Goal: Communication & Community: Answer question/provide support

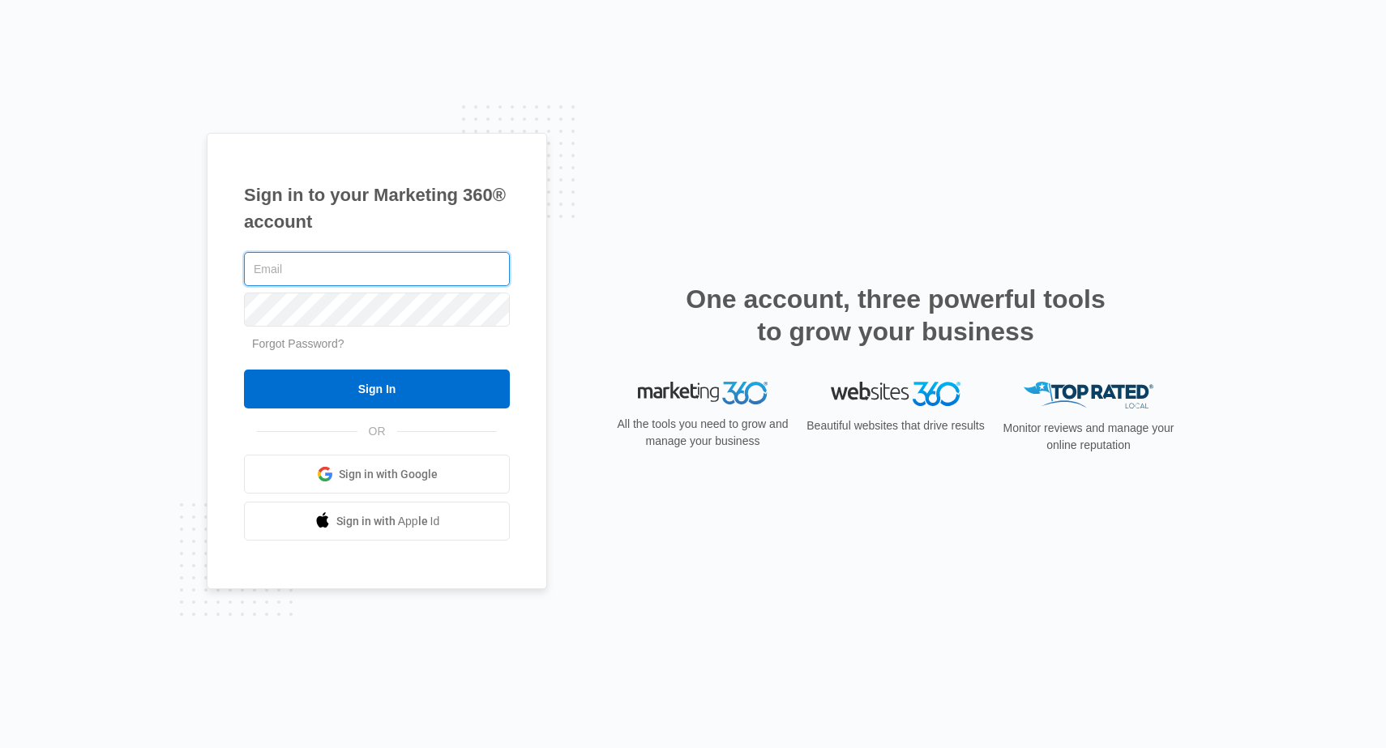
type input "[EMAIL_ADDRESS][DOMAIN_NAME]"
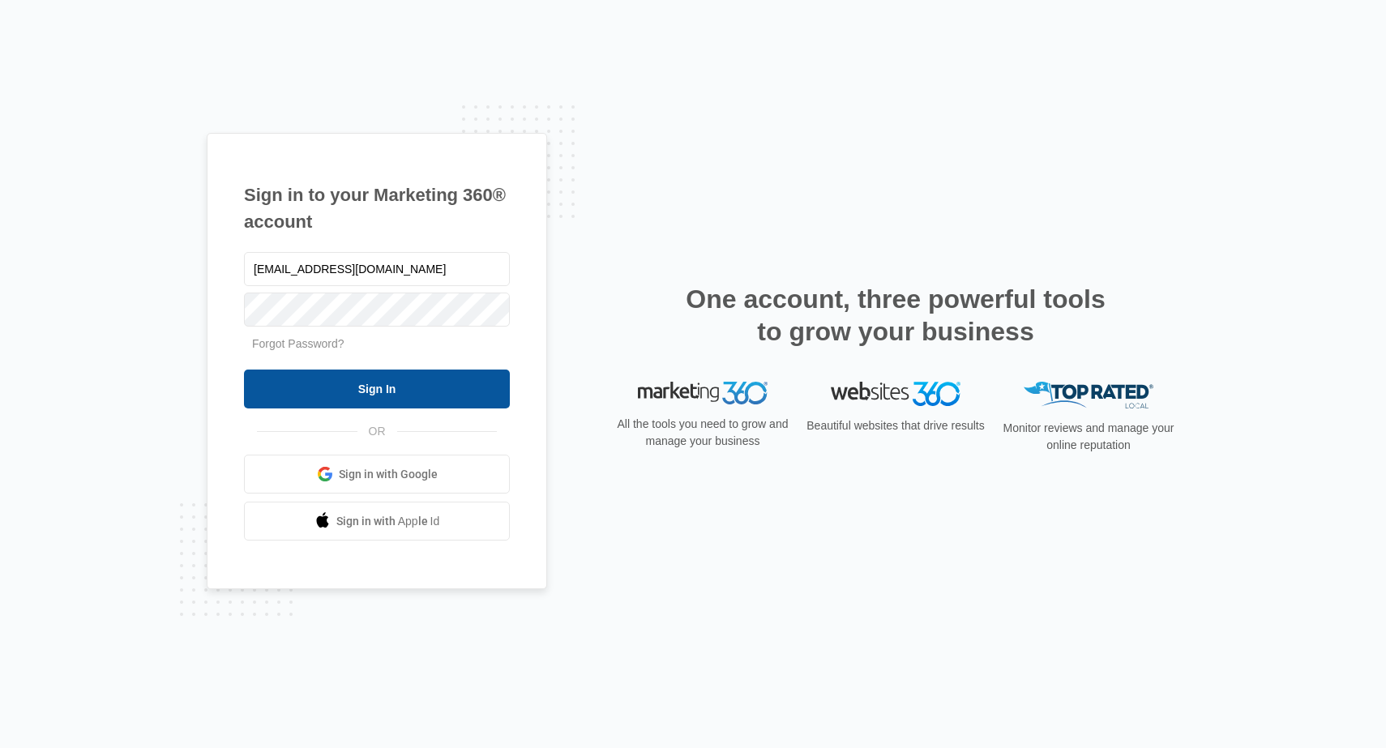
click at [369, 391] on input "Sign In" at bounding box center [377, 389] width 266 height 39
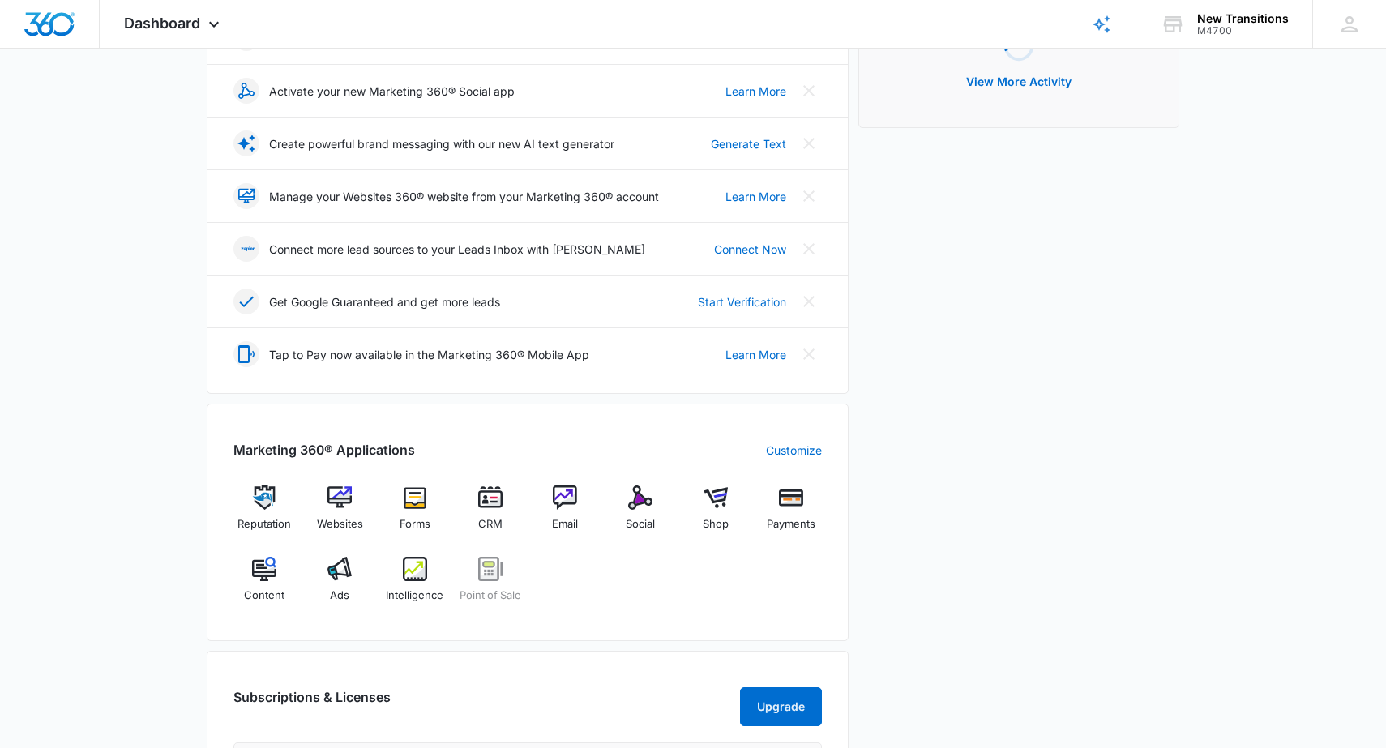
scroll to position [291, 0]
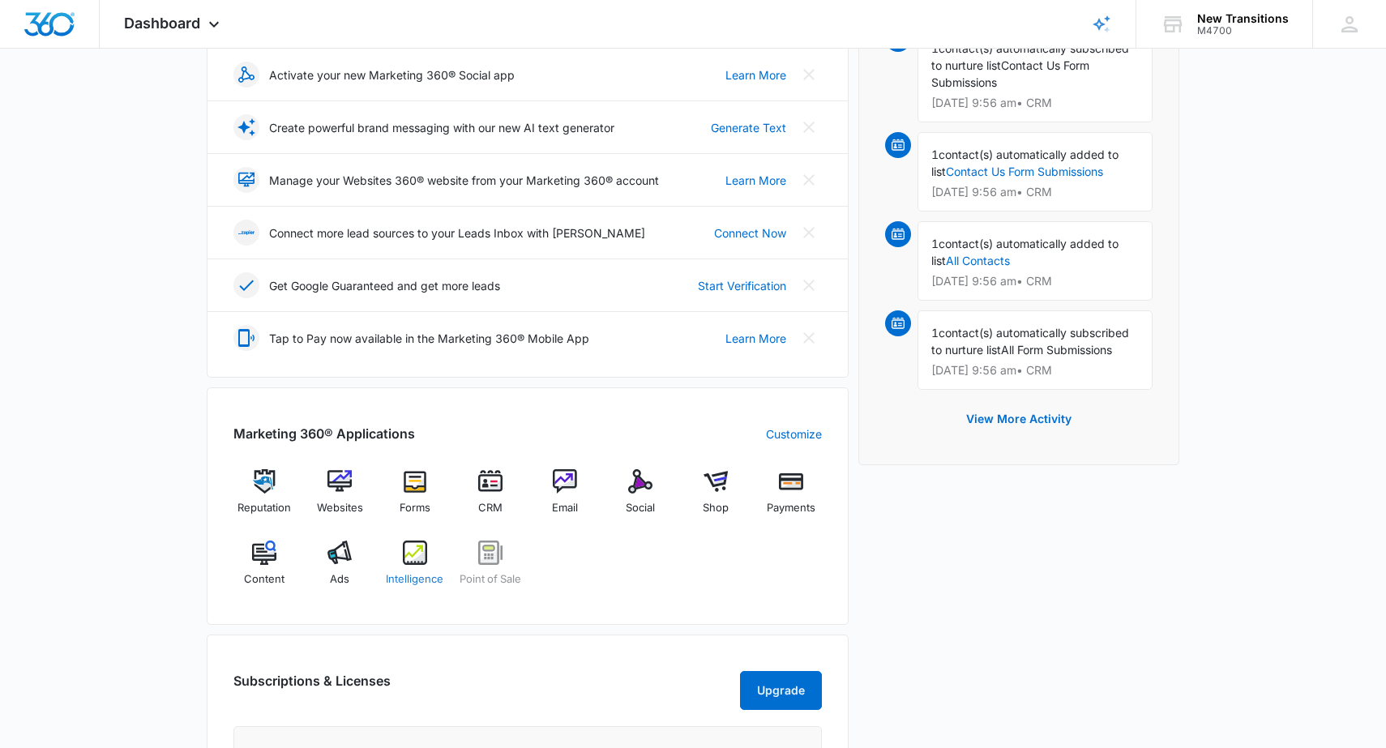
click at [404, 550] on img at bounding box center [415, 553] width 24 height 24
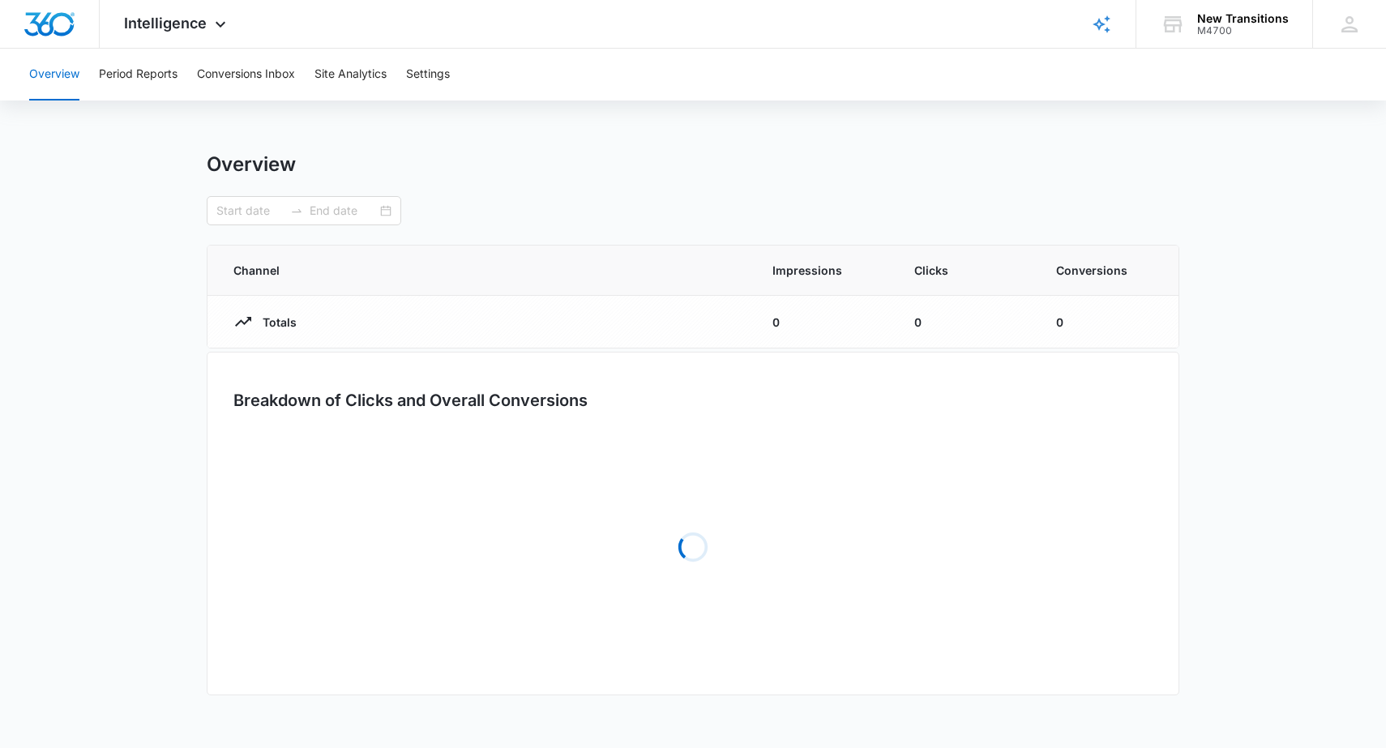
type input "[DATE]"
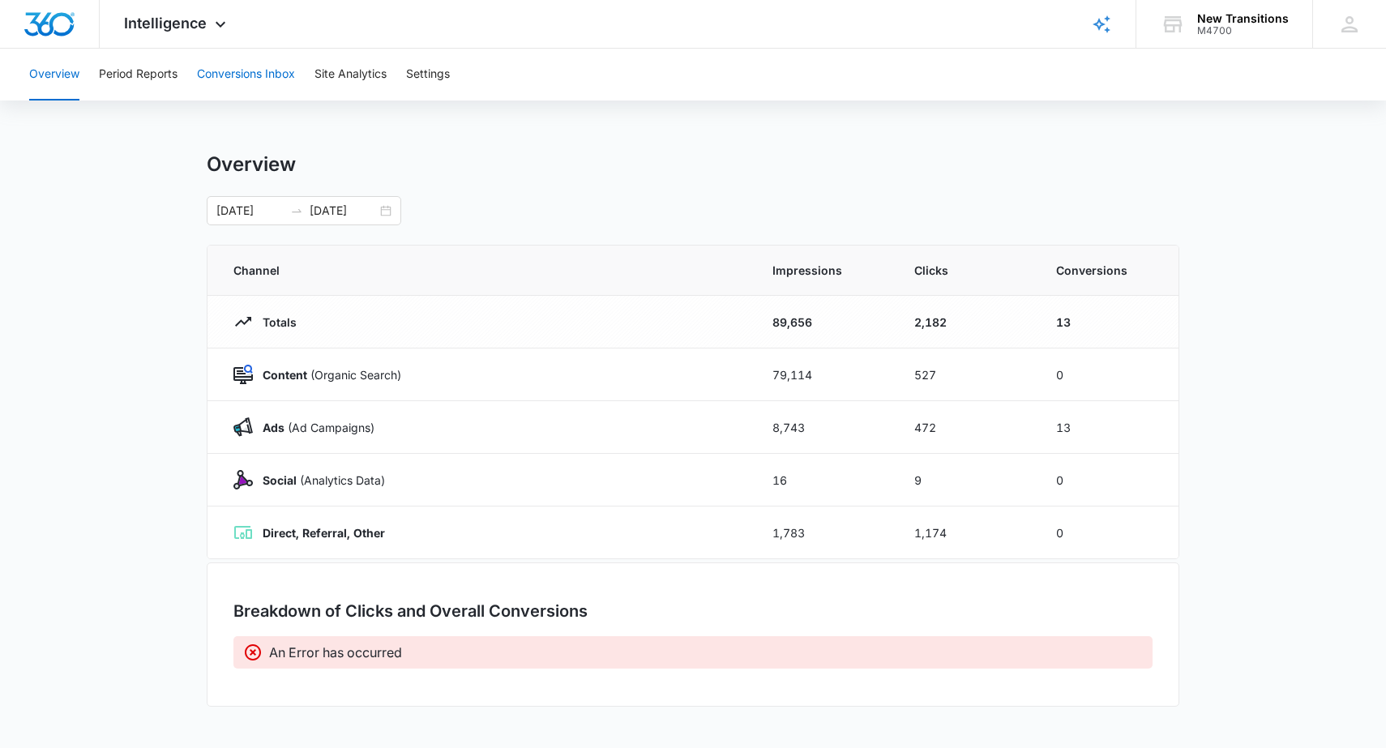
click at [268, 72] on button "Conversions Inbox" at bounding box center [246, 75] width 98 height 52
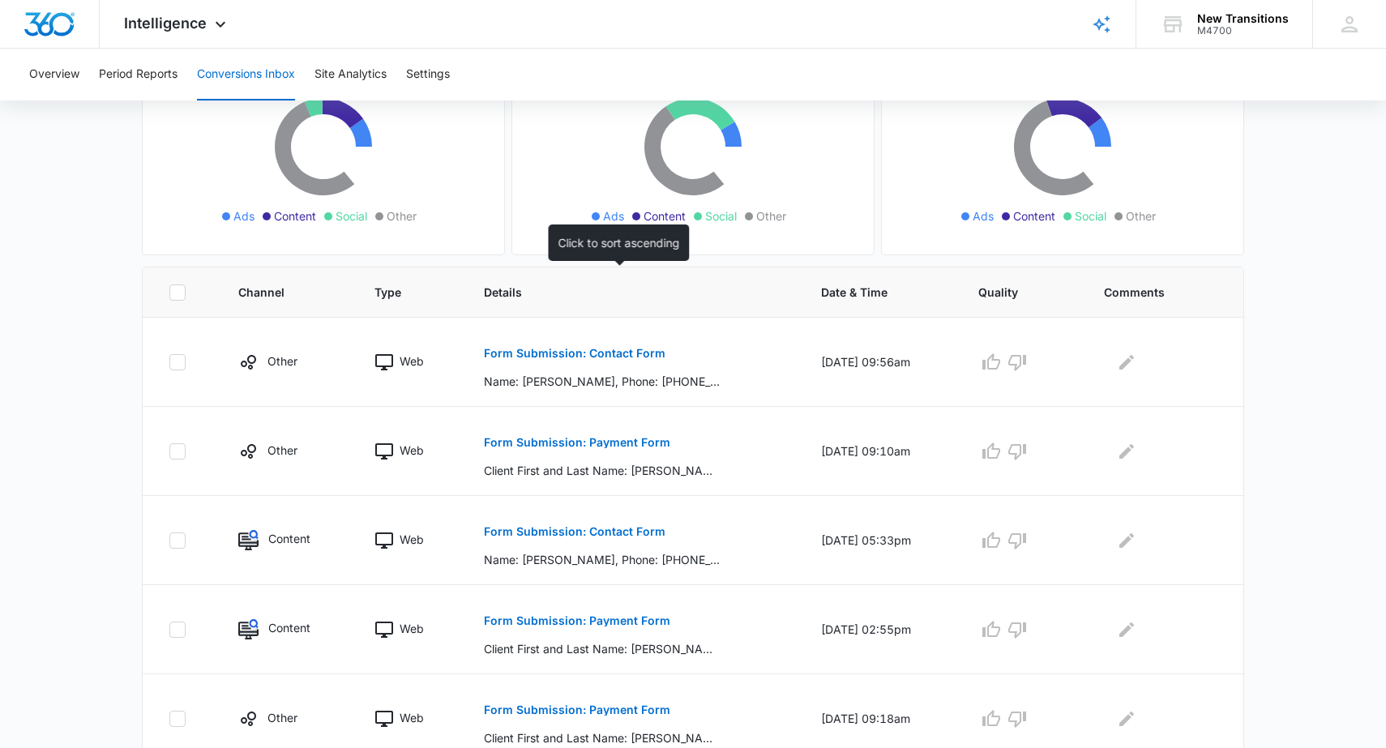
scroll to position [204, 0]
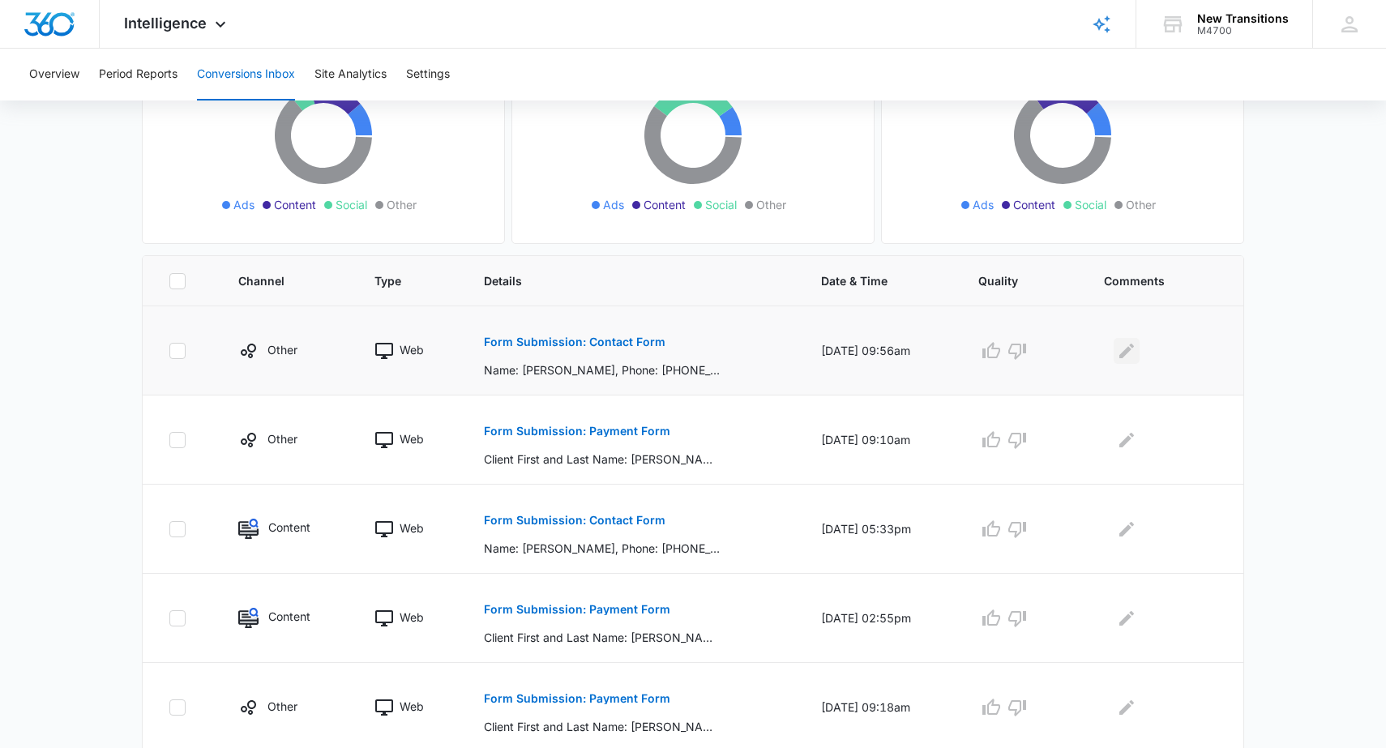
click at [1131, 345] on icon "Edit Comments" at bounding box center [1126, 350] width 19 height 19
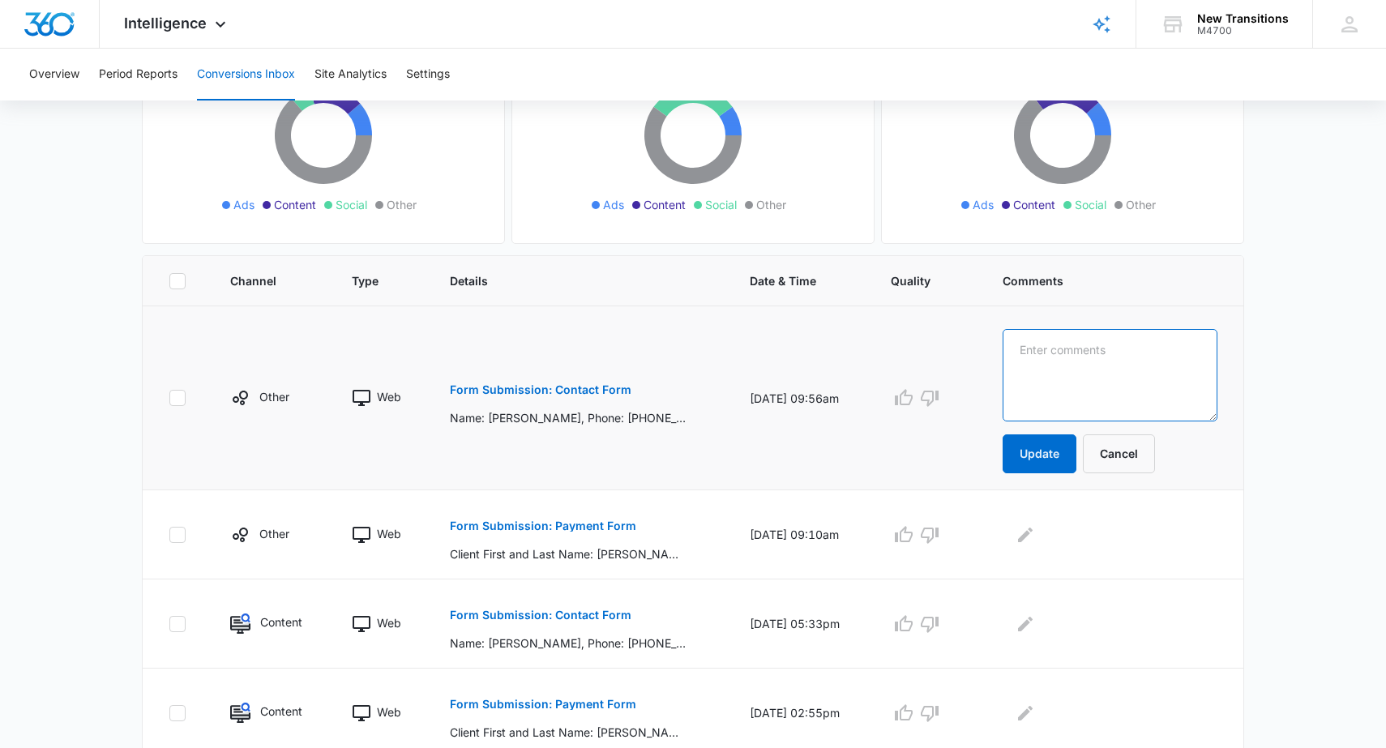
click at [1075, 349] on textarea at bounding box center [1109, 375] width 215 height 92
type textarea "Wrong number"
click at [1054, 455] on button "Update" at bounding box center [1039, 453] width 74 height 39
click at [1041, 447] on button "Update" at bounding box center [1039, 453] width 74 height 39
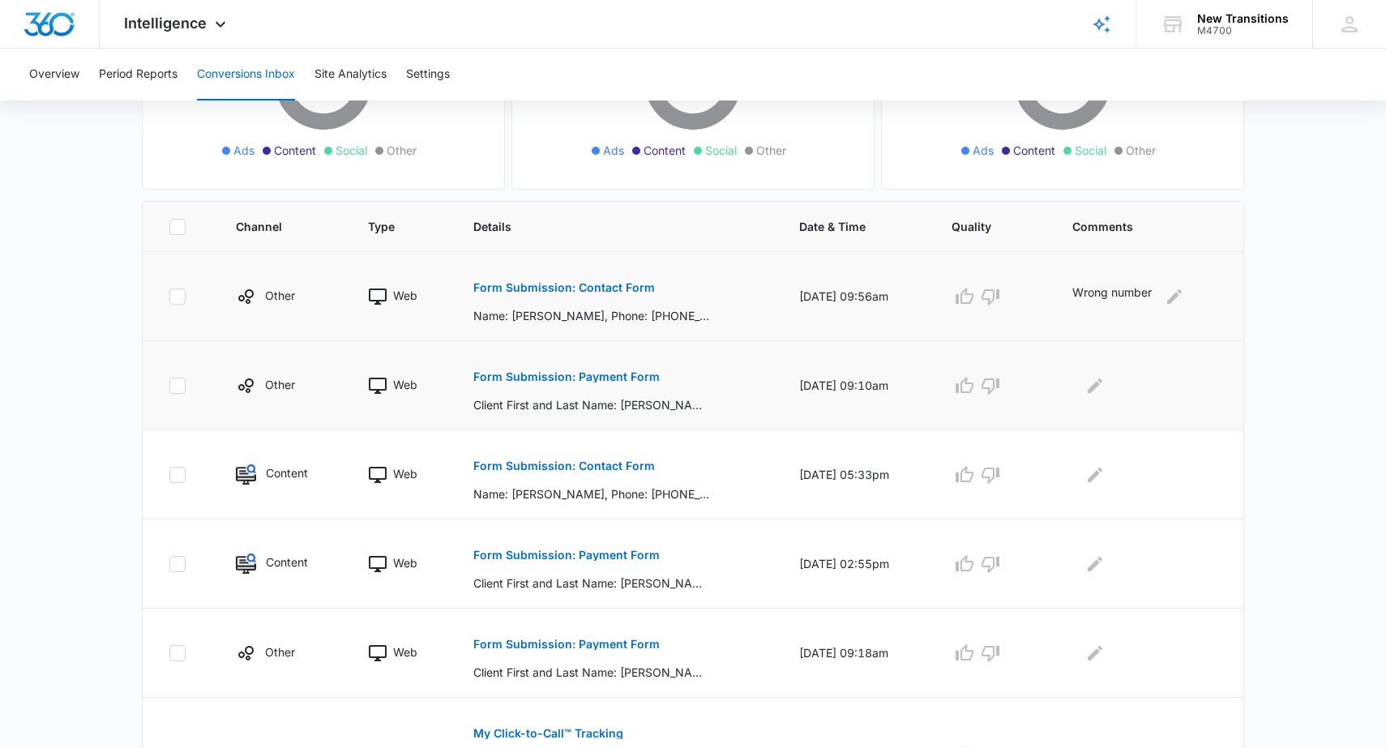
scroll to position [285, 0]
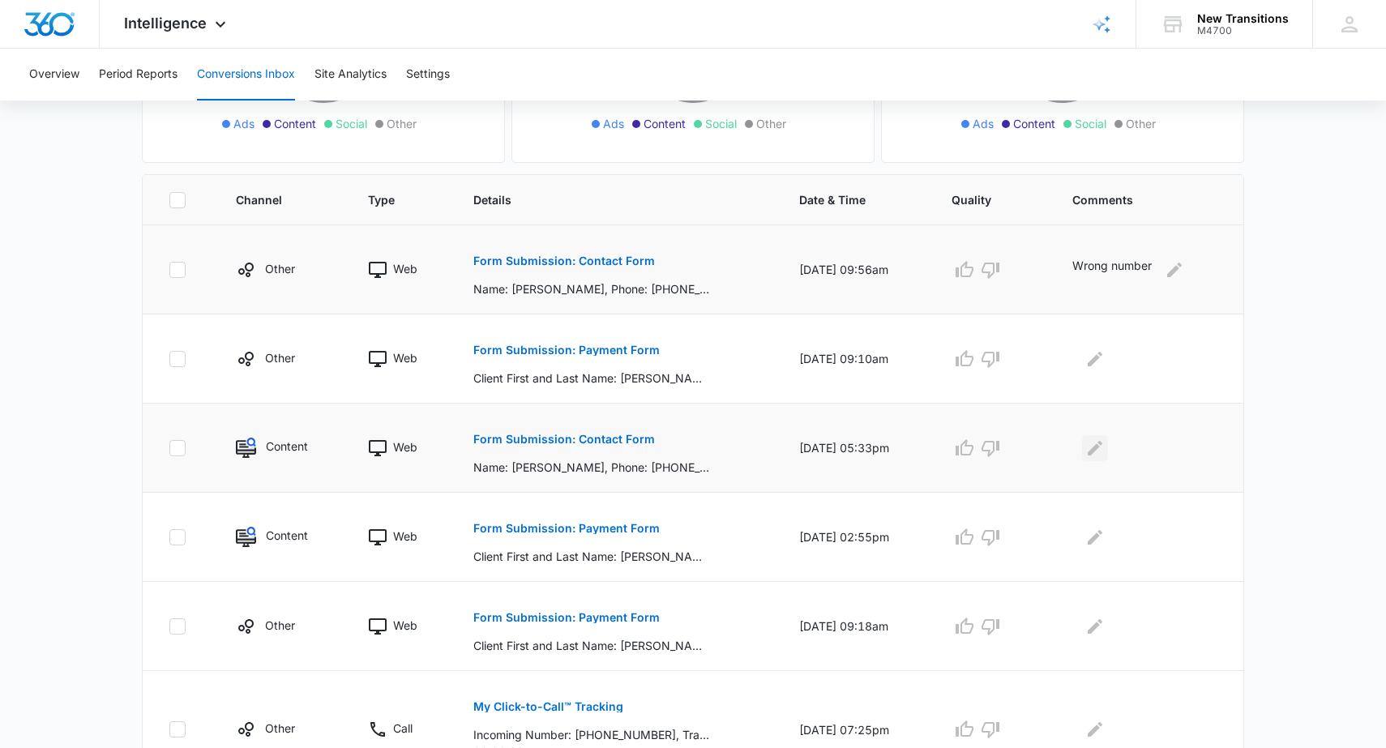
click at [1100, 451] on icon "Edit Comments" at bounding box center [1095, 447] width 15 height 15
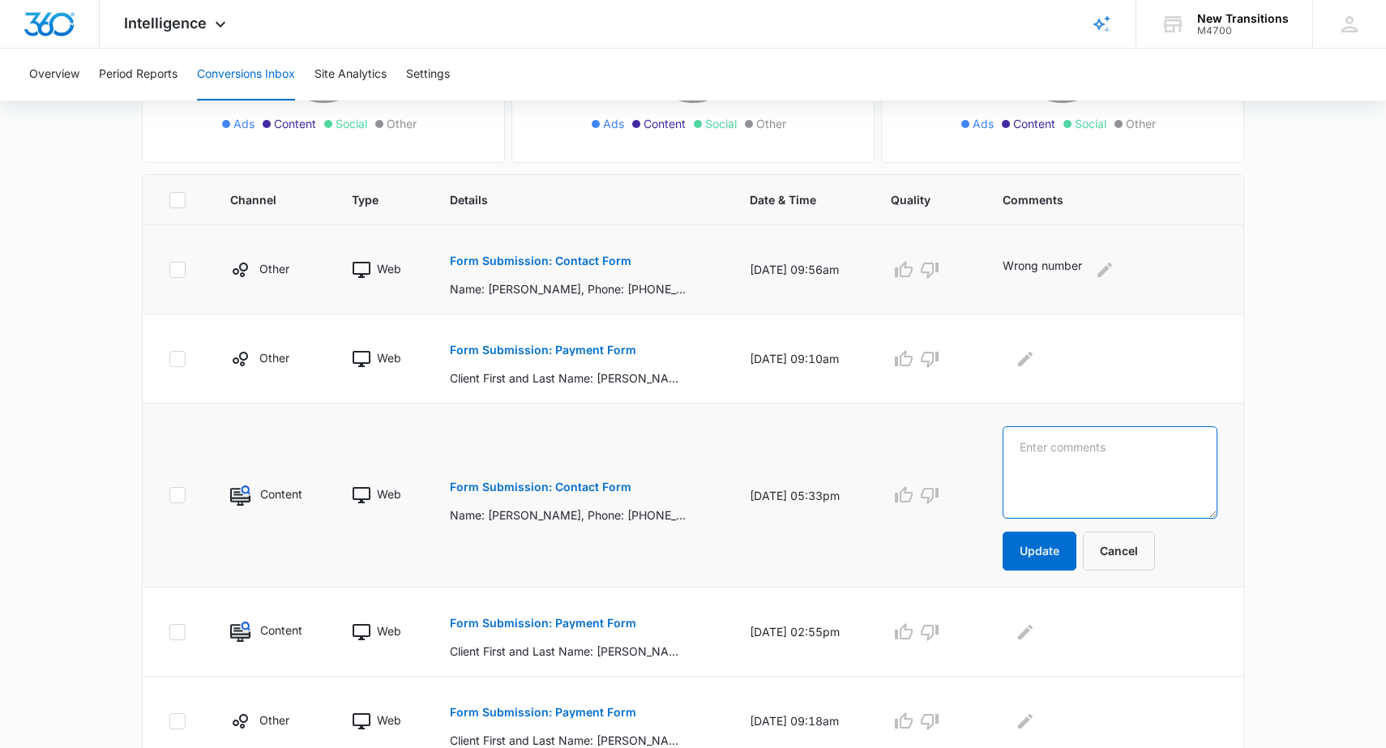
click at [1064, 451] on textarea at bounding box center [1109, 472] width 215 height 92
type textarea "Booked w/ Doel for [DATE]"
click at [1048, 558] on button "Update" at bounding box center [1039, 551] width 74 height 39
click at [1049, 549] on button "Update" at bounding box center [1039, 551] width 74 height 39
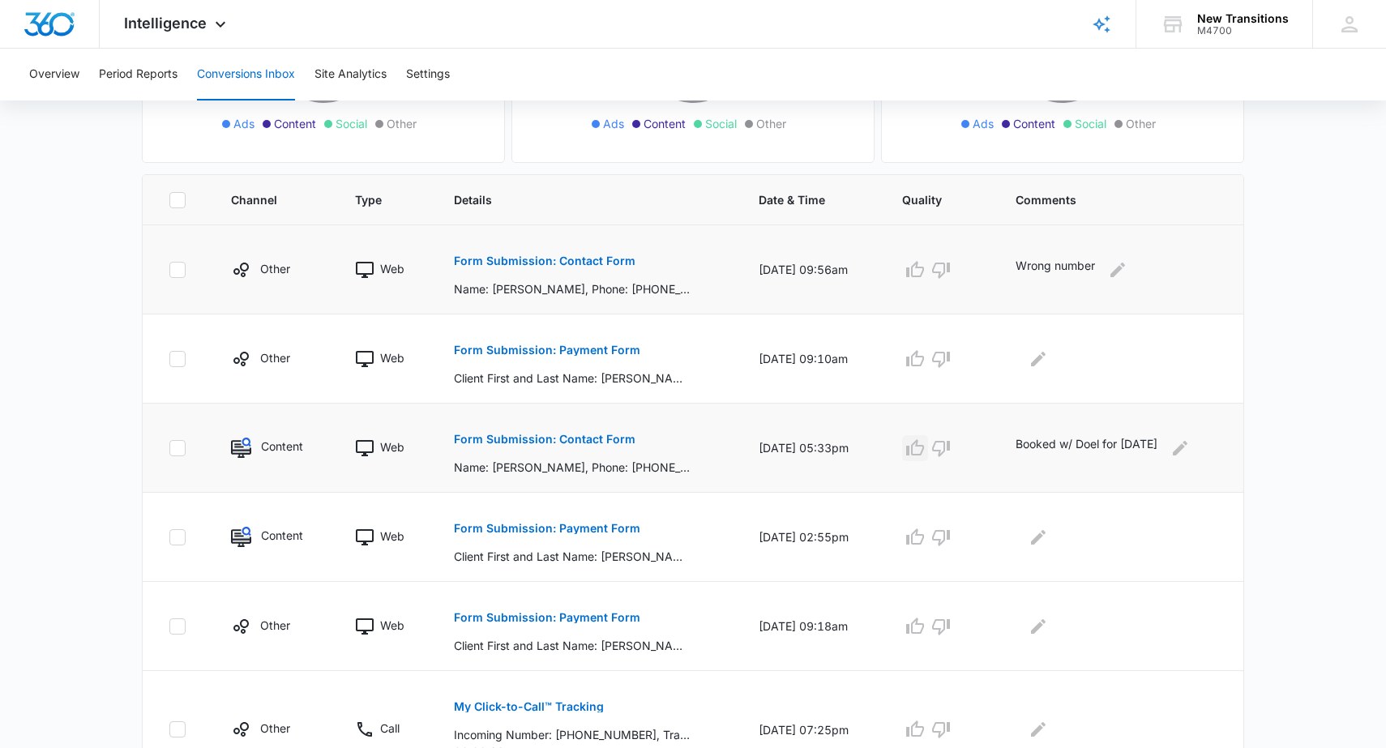
click at [914, 449] on icon "button" at bounding box center [914, 447] width 19 height 19
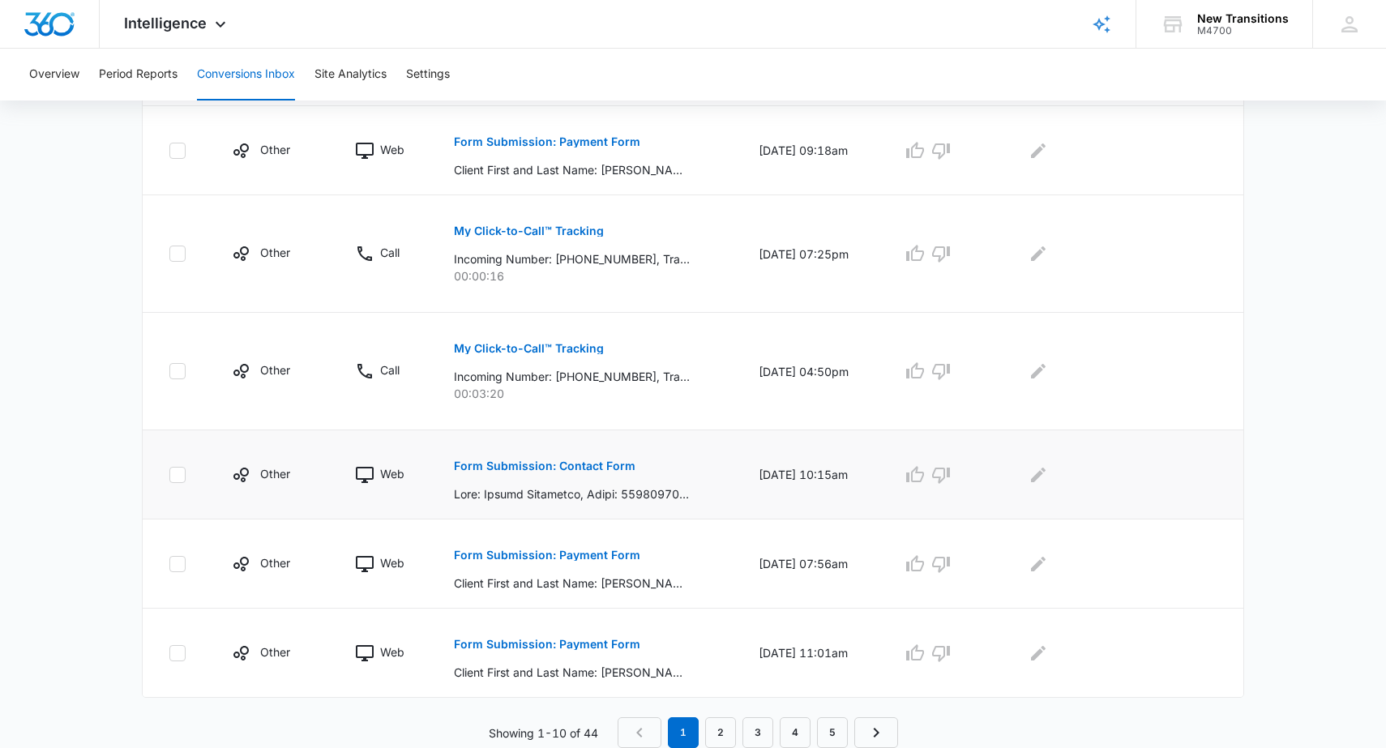
scroll to position [761, 0]
click at [594, 464] on p "Form Submission: Contact Form" at bounding box center [545, 465] width 182 height 11
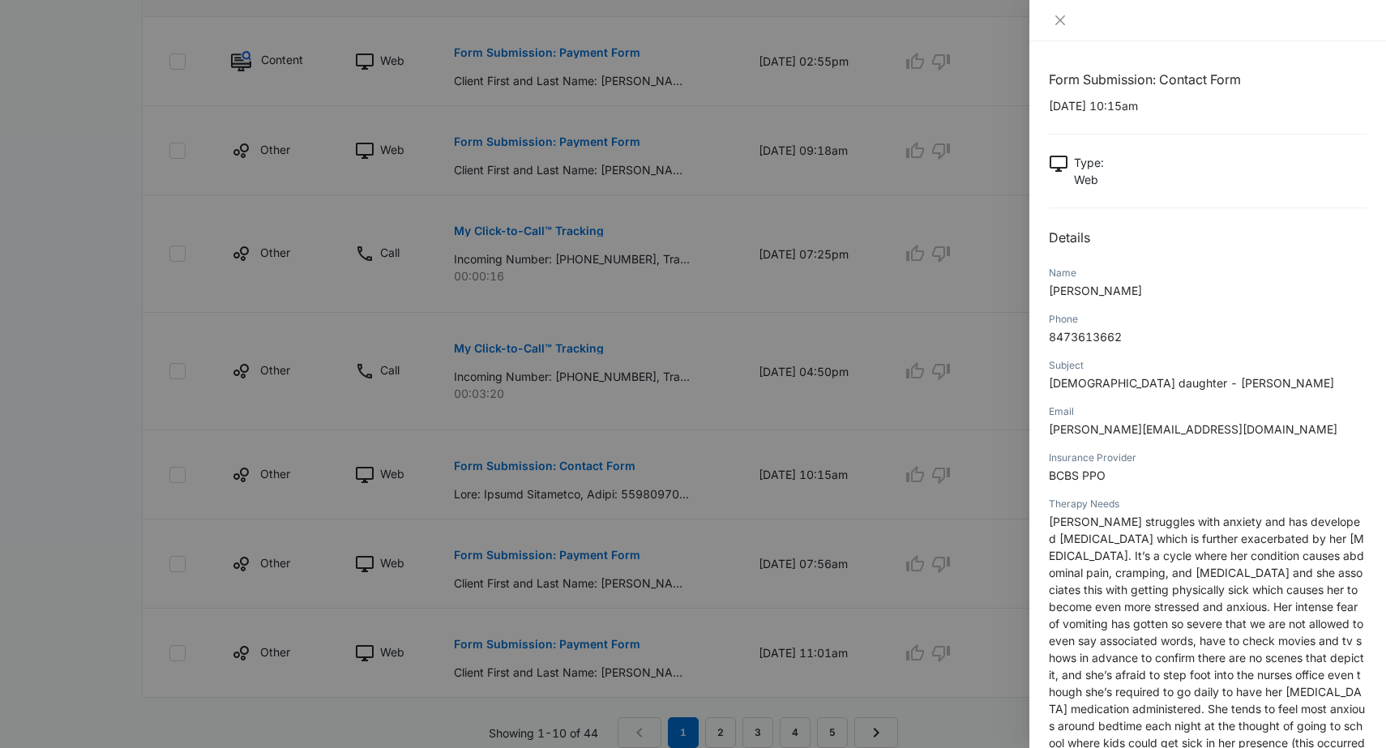
click at [1008, 371] on div at bounding box center [693, 374] width 1386 height 748
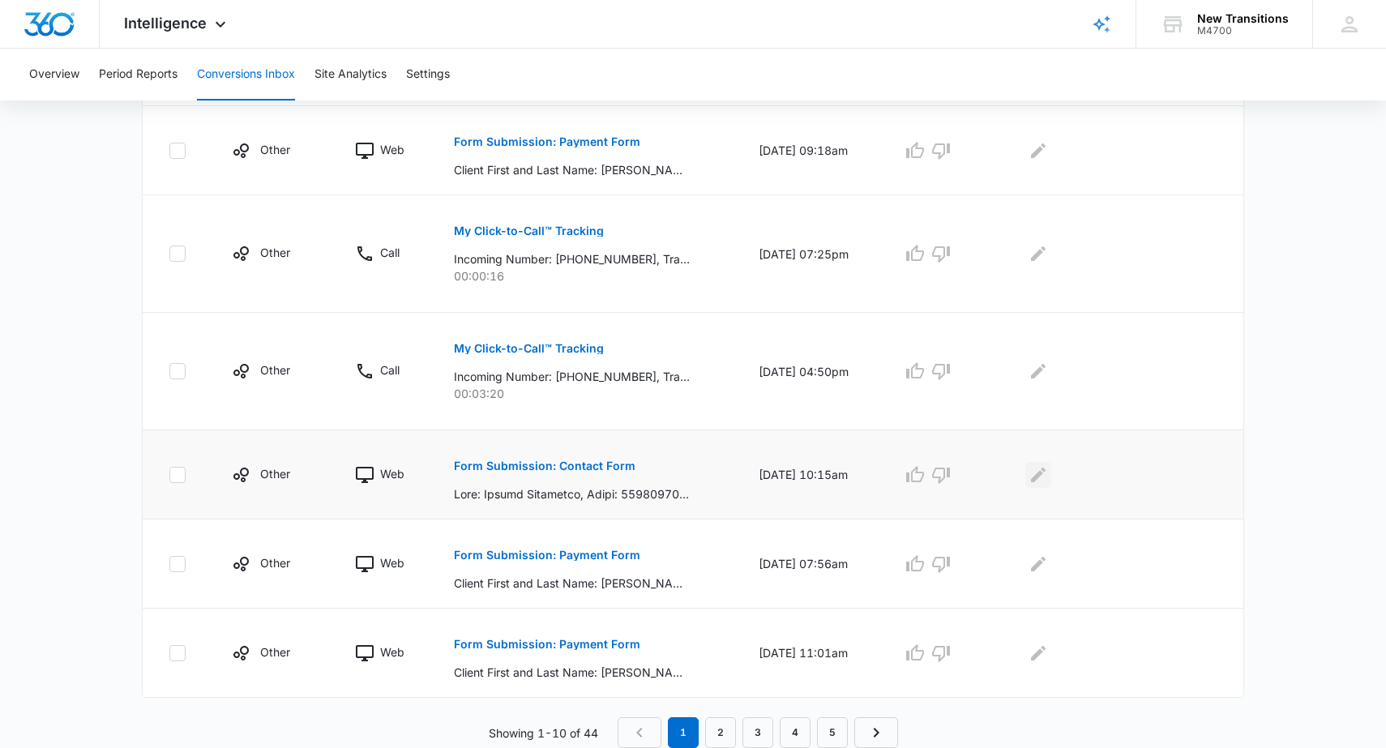
click at [1031, 475] on icon "Edit Comments" at bounding box center [1038, 474] width 15 height 15
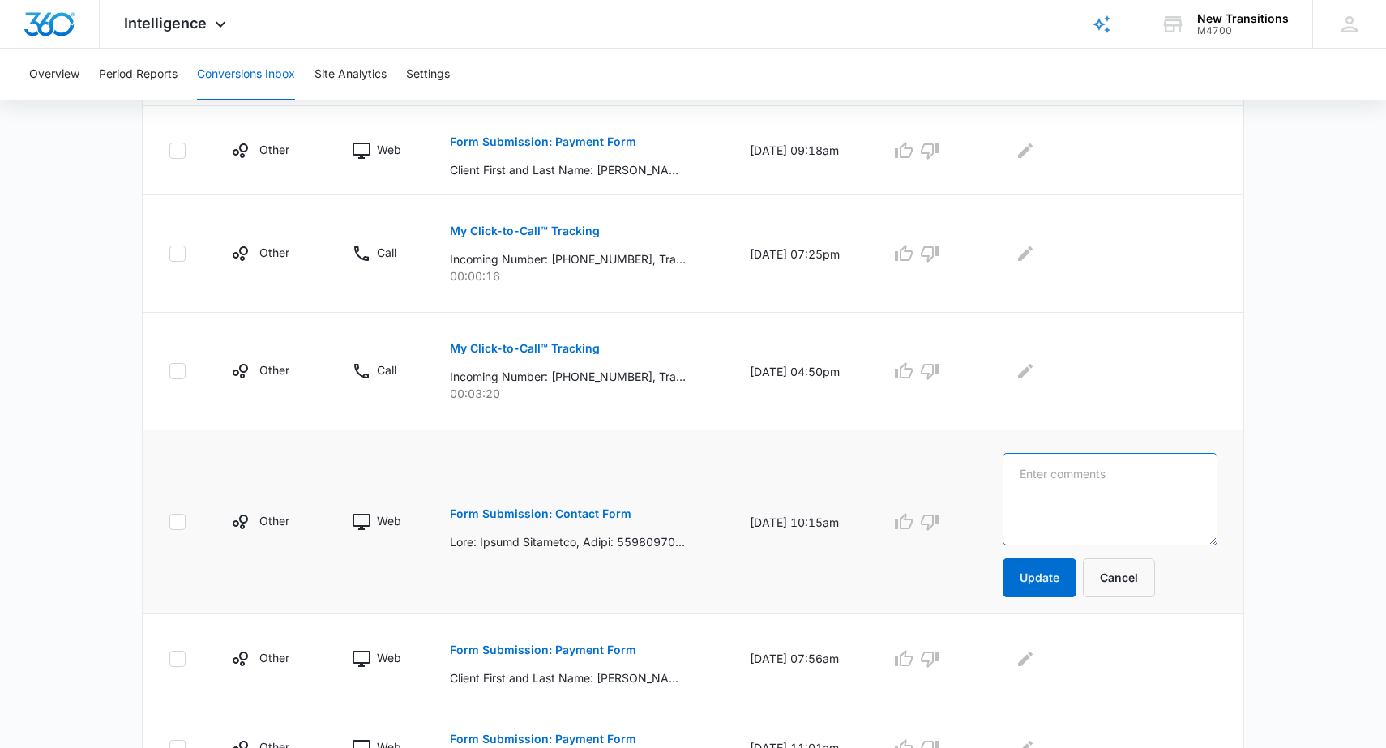
click at [1046, 476] on textarea at bounding box center [1109, 499] width 215 height 92
type textarea "Called and emailed"
click at [1042, 573] on button "Update" at bounding box center [1039, 577] width 74 height 39
click at [912, 369] on icon "button" at bounding box center [903, 370] width 19 height 19
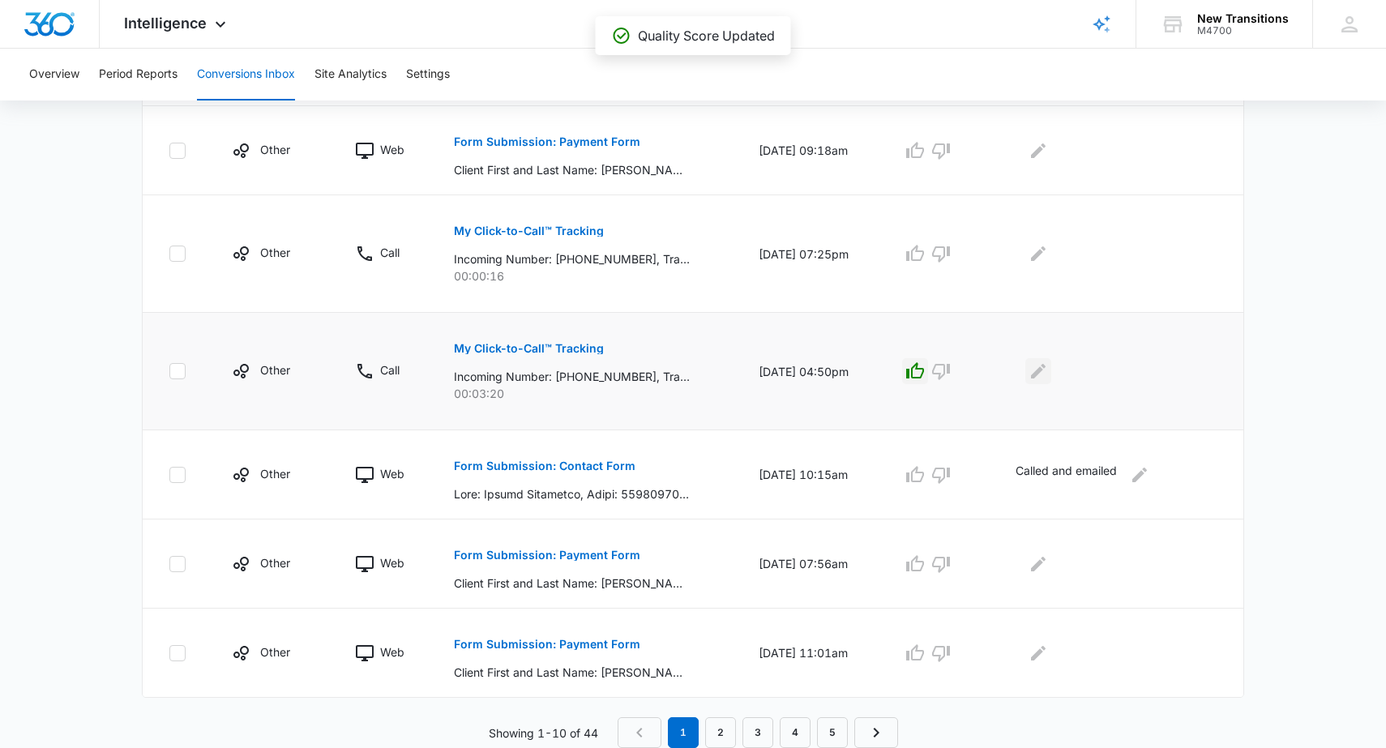
click at [1028, 373] on icon "Edit Comments" at bounding box center [1037, 370] width 19 height 19
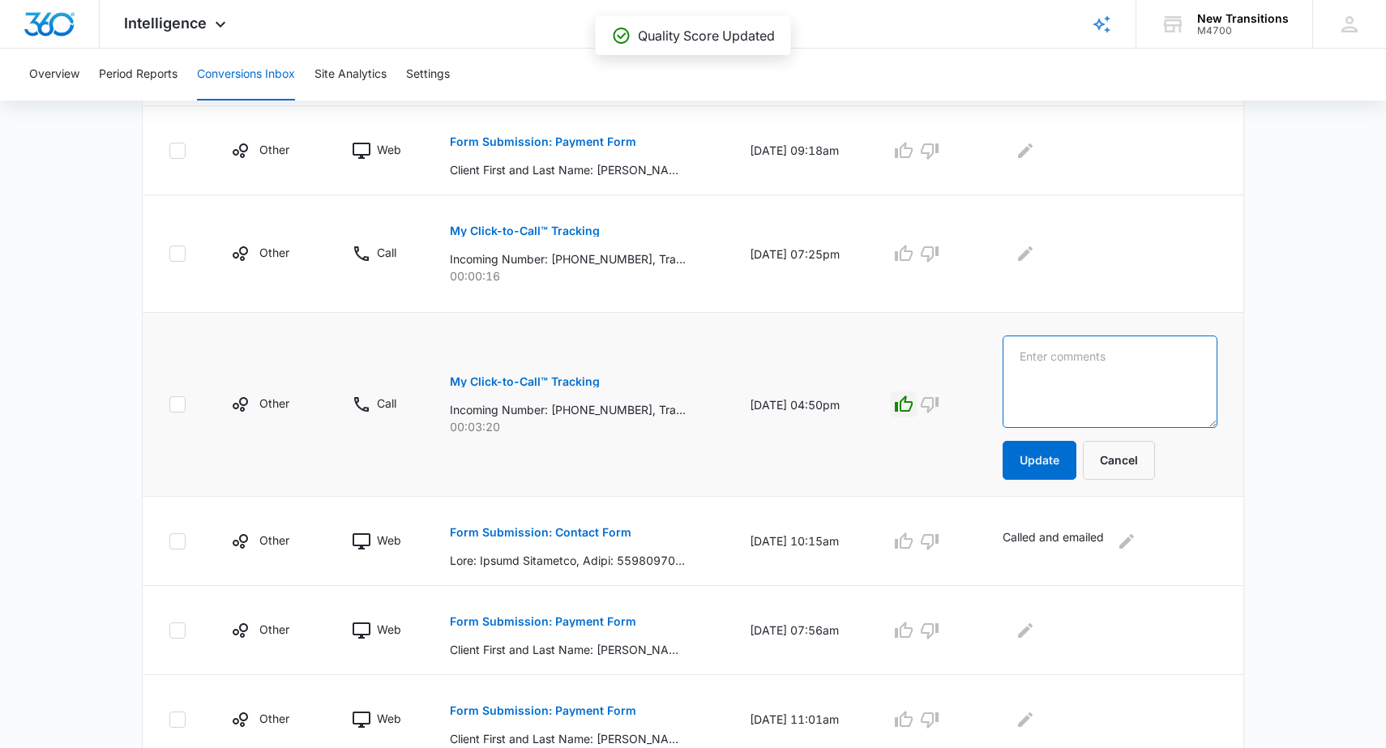
click at [1029, 370] on textarea at bounding box center [1109, 382] width 215 height 92
type textarea "Booked w/ Doel"
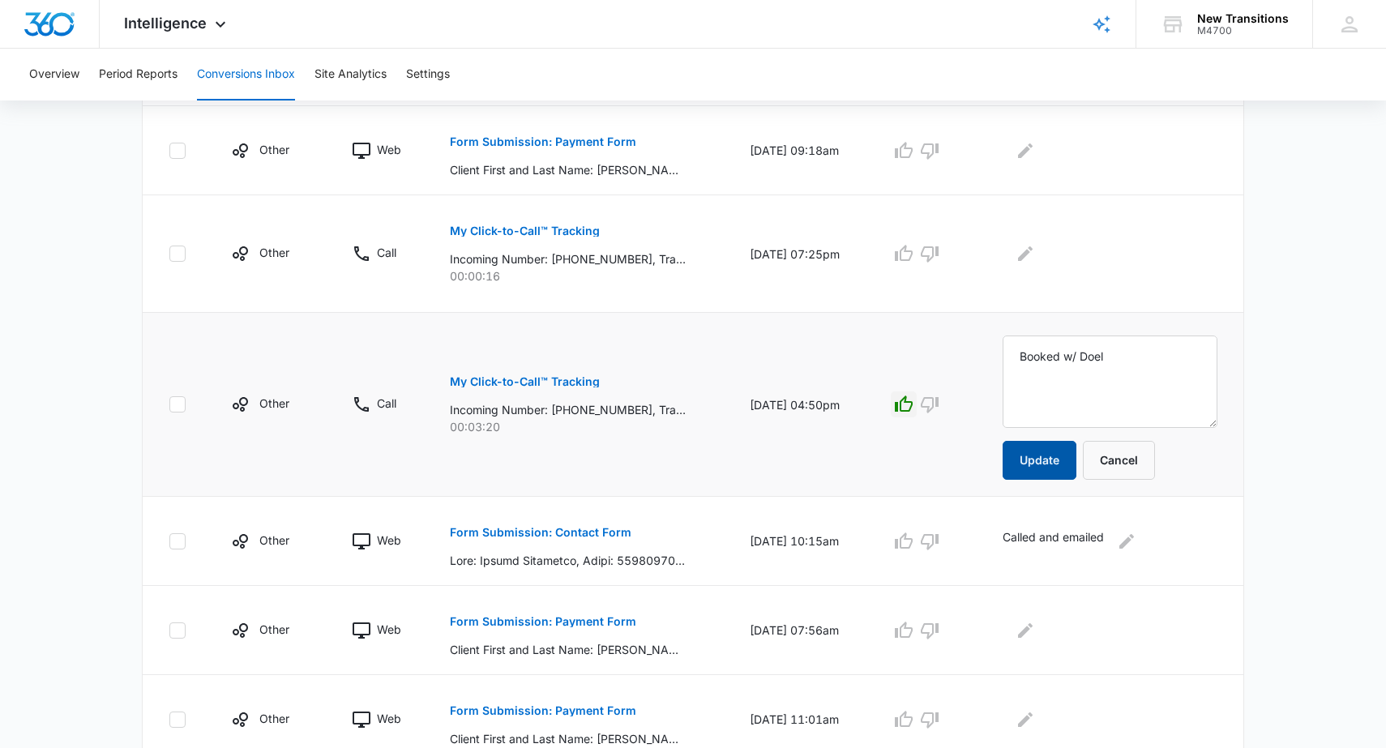
click at [1041, 461] on button "Update" at bounding box center [1039, 460] width 74 height 39
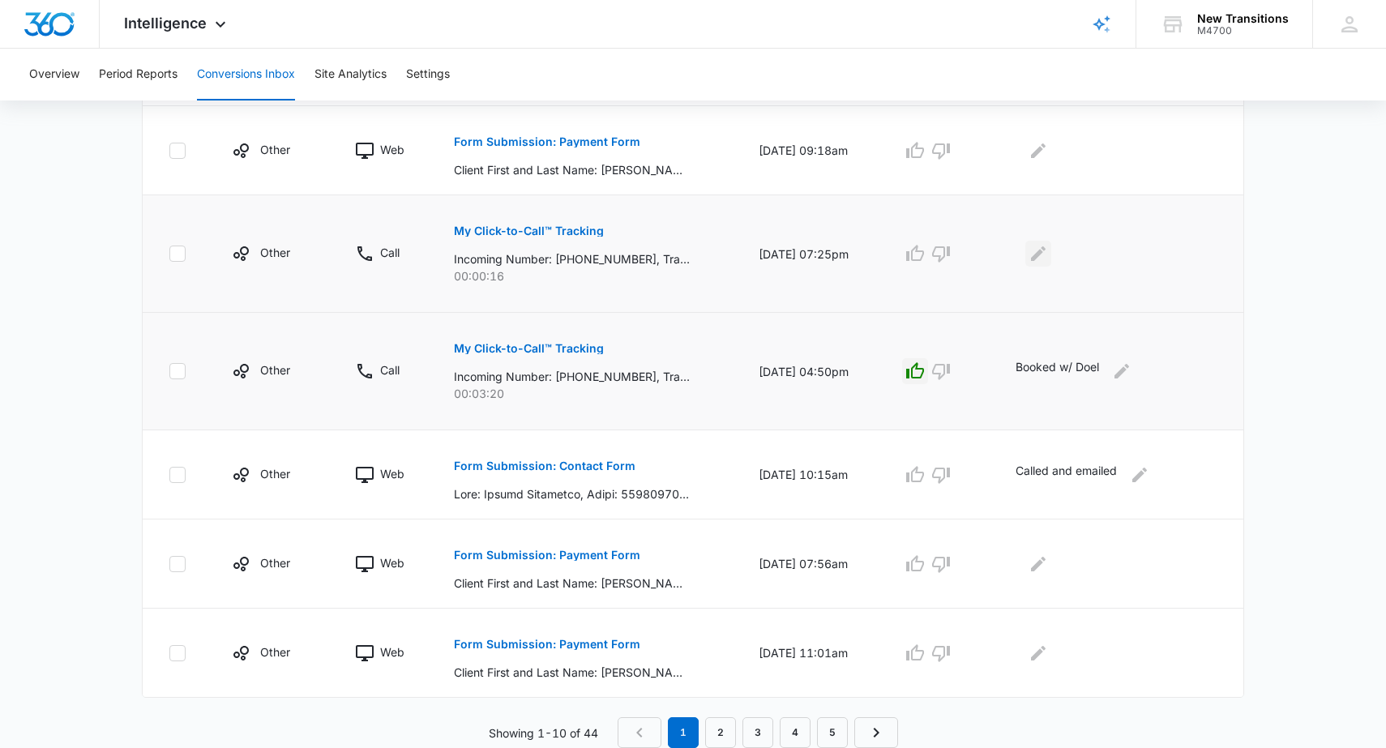
click at [1031, 257] on icon "Edit Comments" at bounding box center [1038, 253] width 15 height 15
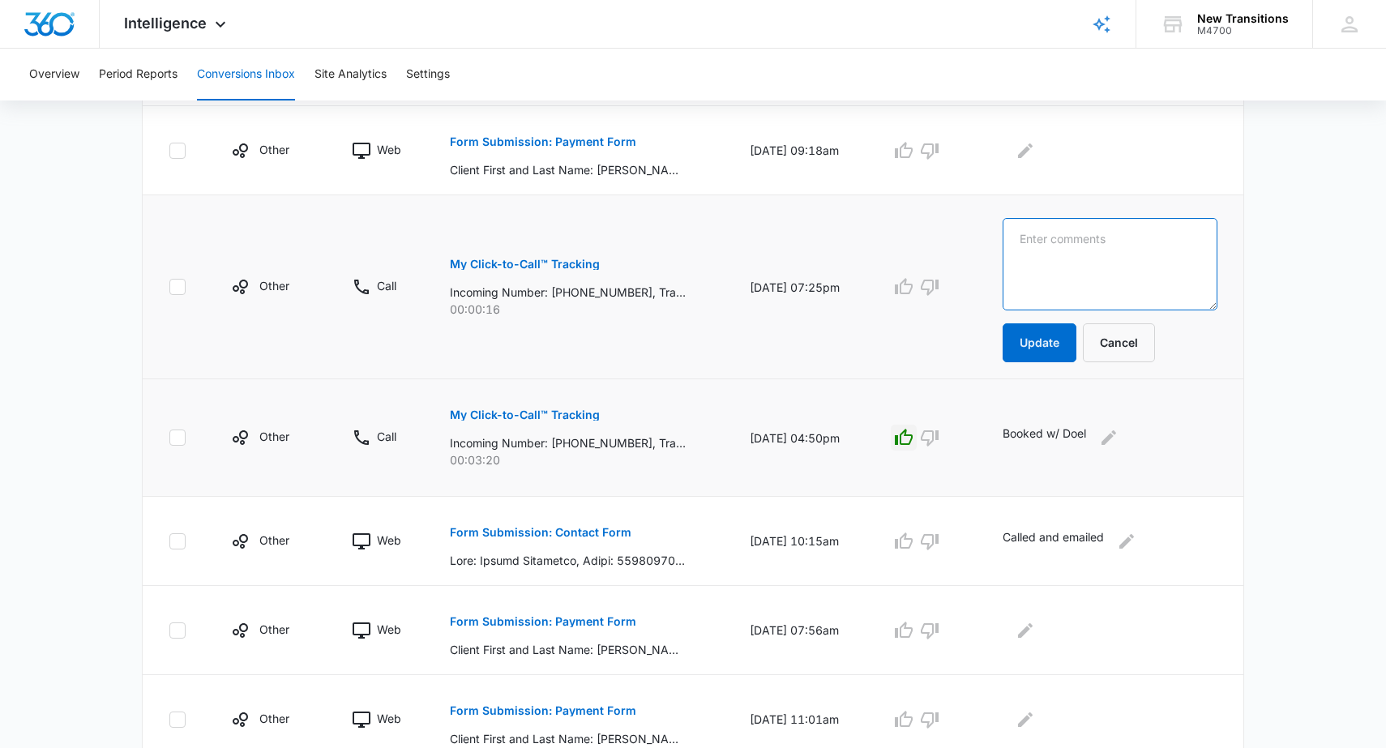
click at [1035, 251] on textarea at bounding box center [1109, 264] width 215 height 92
type textarea "s"
type textarea "Same client from below"
click at [1038, 344] on button "Update" at bounding box center [1039, 342] width 74 height 39
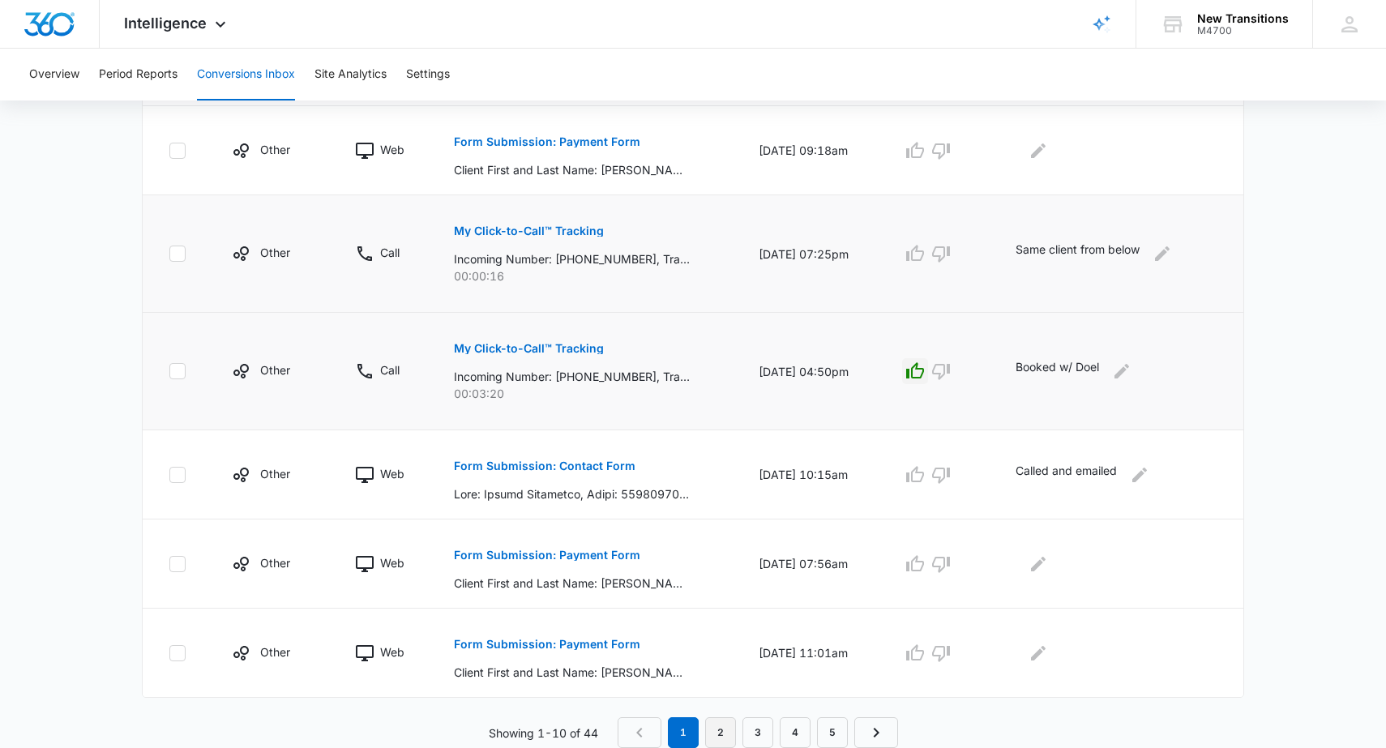
click at [718, 731] on link "2" at bounding box center [720, 732] width 31 height 31
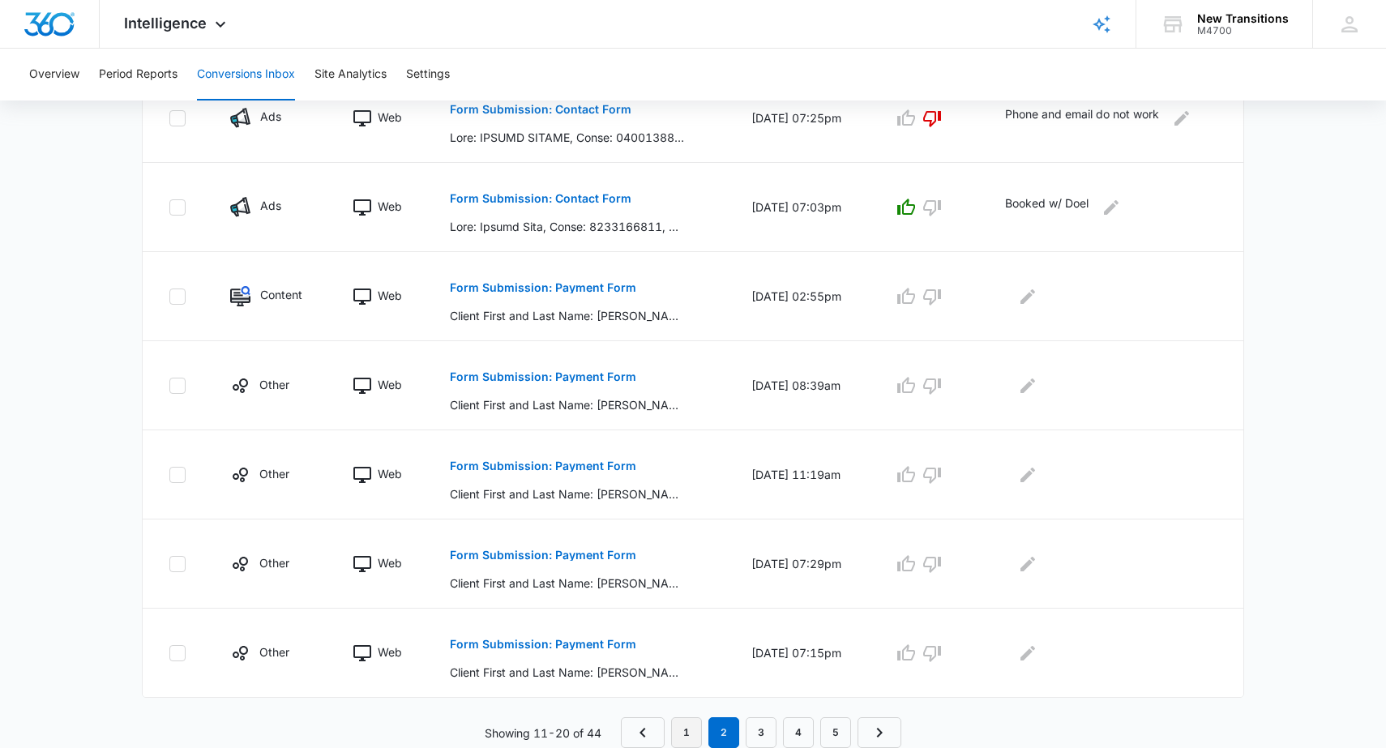
scroll to position [733, 0]
click at [686, 725] on link "1" at bounding box center [686, 732] width 31 height 31
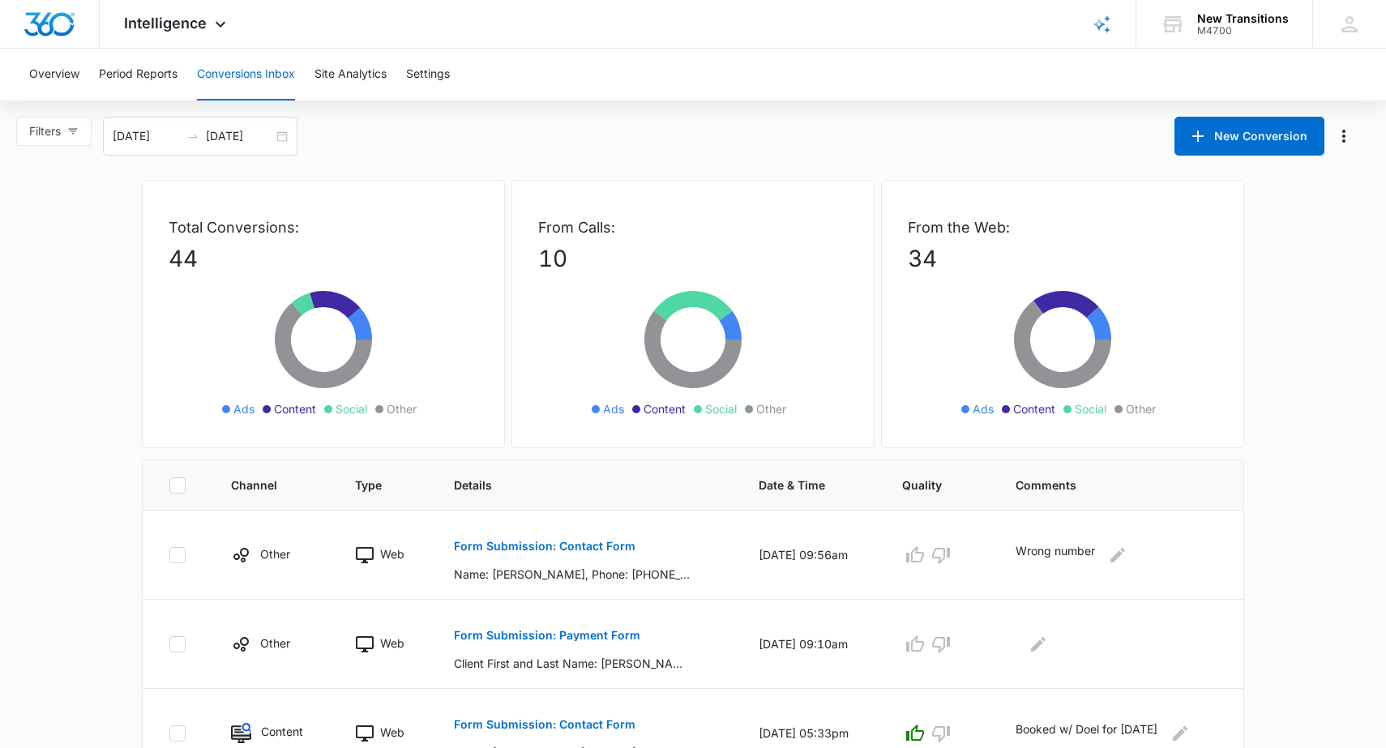
scroll to position [0, 0]
